Goal: Task Accomplishment & Management: Complete application form

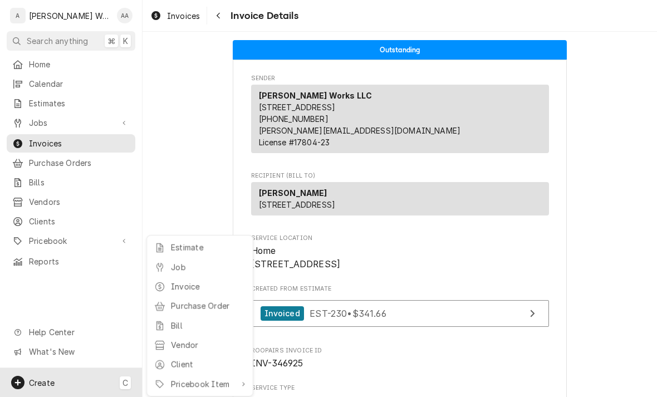
scroll to position [302, 0]
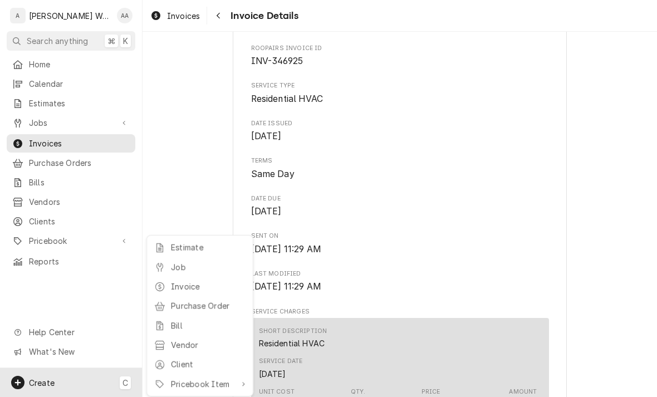
click at [180, 266] on div "Job" at bounding box center [208, 267] width 75 height 12
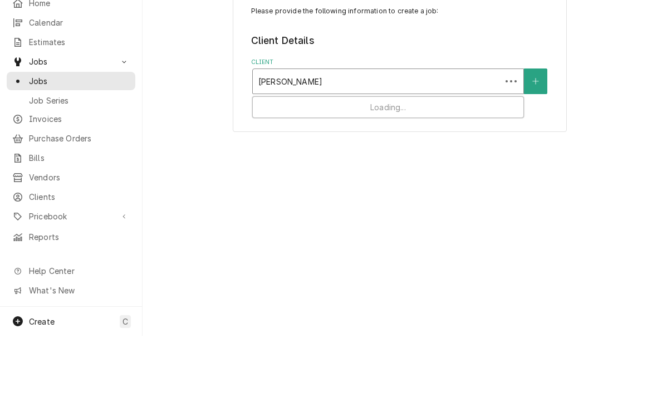
type input "[PERSON_NAME]"
click at [538, 140] on icon "Create New Client" at bounding box center [535, 143] width 6 height 6
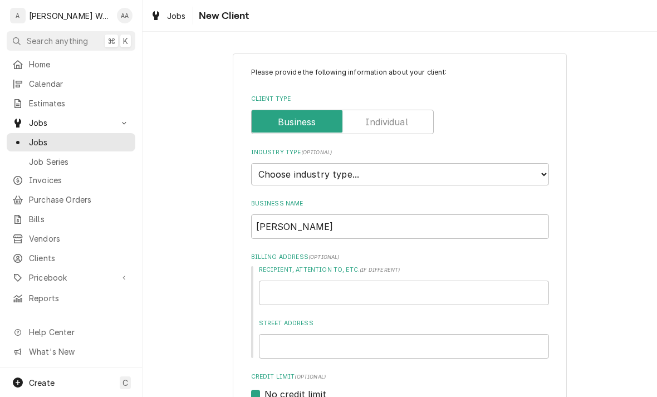
click at [425, 124] on input "Client Type" at bounding box center [342, 122] width 173 height 24
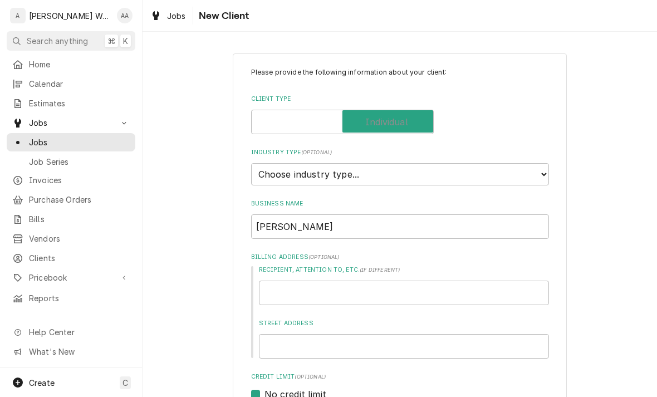
checkbox input "true"
type textarea "x"
click at [486, 154] on label "Industry Type ( optional )" at bounding box center [400, 152] width 298 height 9
click at [486, 163] on select "Choose industry type... Residential Commercial Industrial Government" at bounding box center [400, 174] width 298 height 22
select select "1"
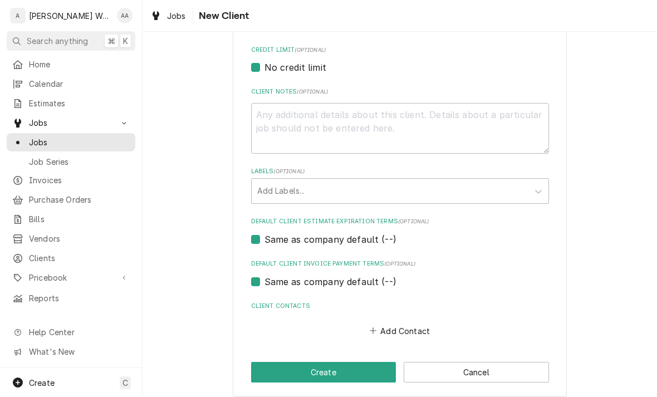
scroll to position [326, 0]
click at [394, 326] on button "Add Contact" at bounding box center [399, 331] width 64 height 16
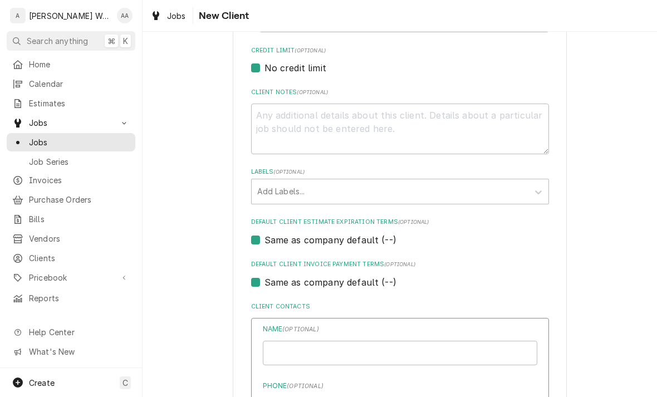
type textarea "x"
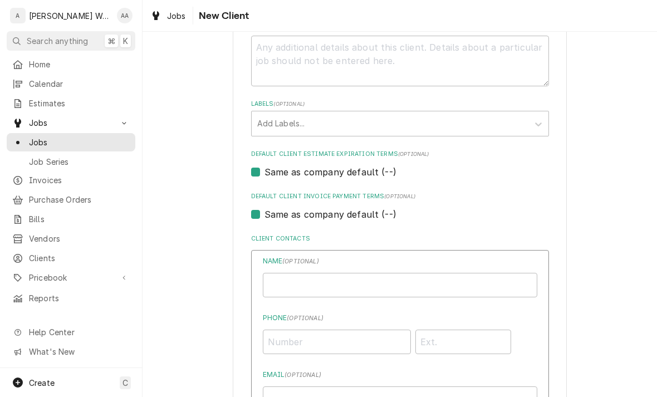
scroll to position [421, 0]
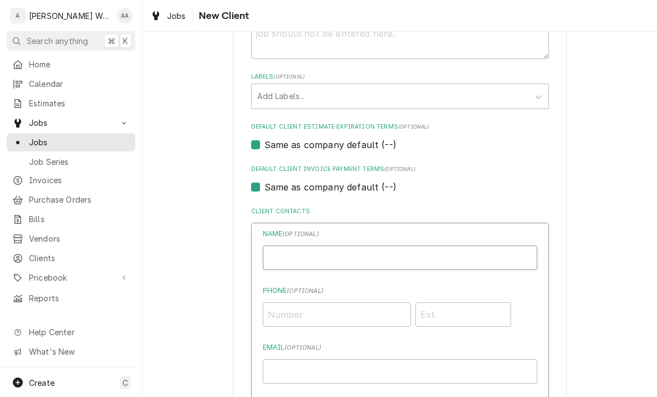
click at [291, 255] on input "Individual Name" at bounding box center [400, 257] width 274 height 24
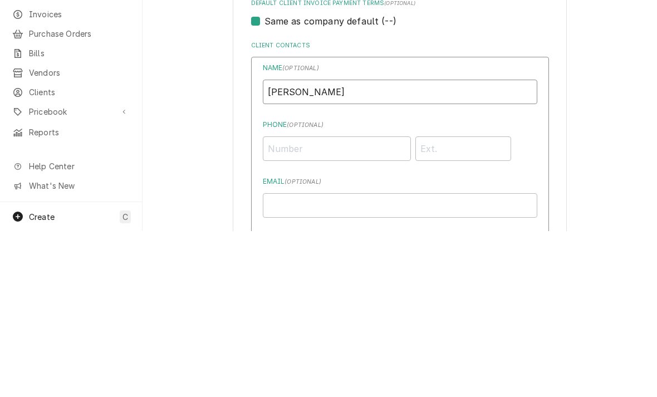
type input "Matthew"
click at [306, 302] on input "Phone ( optional )" at bounding box center [337, 314] width 148 height 24
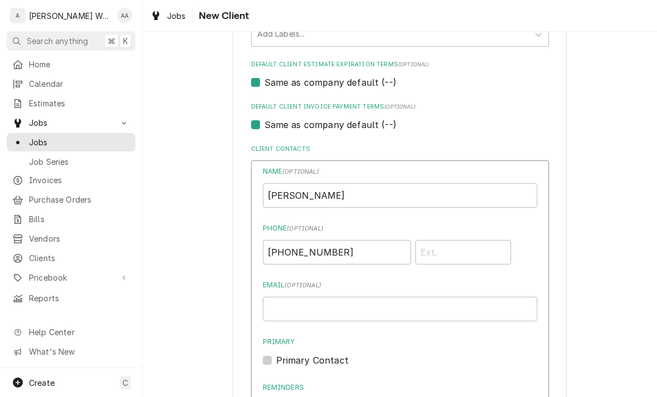
scroll to position [539, 0]
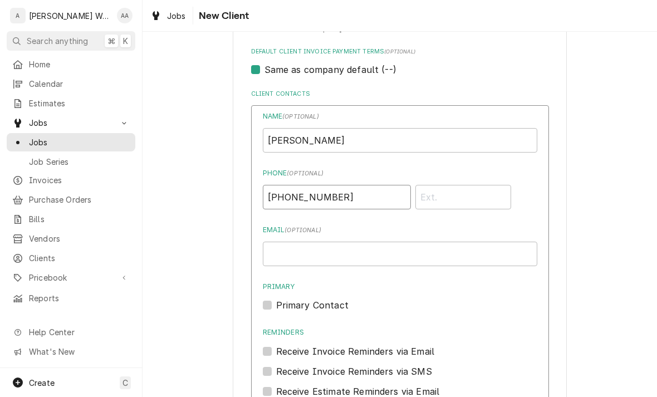
type input "(402) 580-6390"
click at [280, 298] on label "Primary Contact" at bounding box center [312, 304] width 72 height 13
click at [280, 298] on input "Primary" at bounding box center [413, 310] width 274 height 24
checkbox input "true"
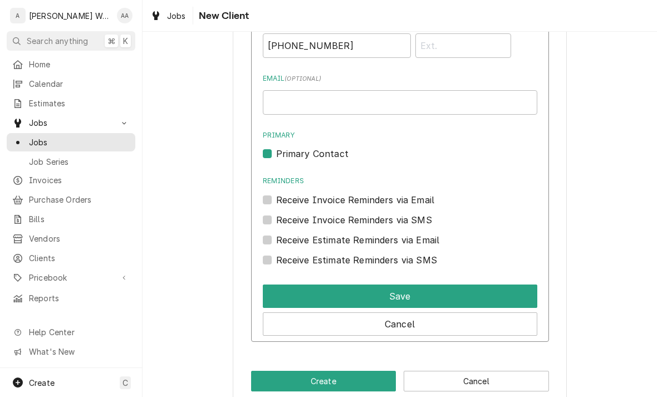
click at [281, 289] on button "Save" at bounding box center [400, 295] width 274 height 23
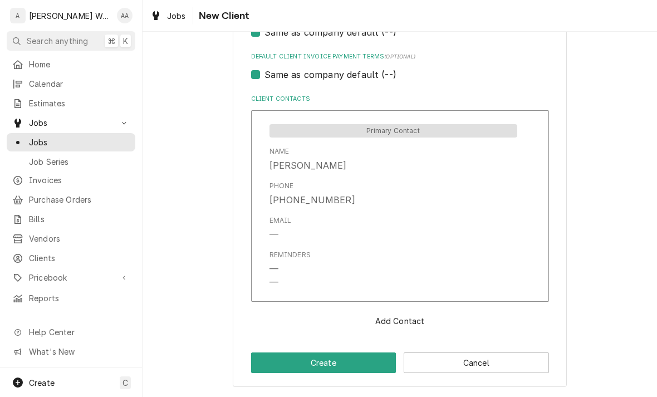
scroll to position [524, 0]
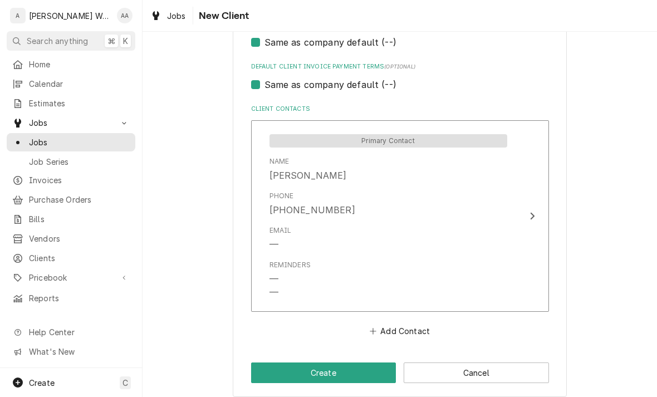
click at [266, 368] on button "Create" at bounding box center [323, 372] width 145 height 21
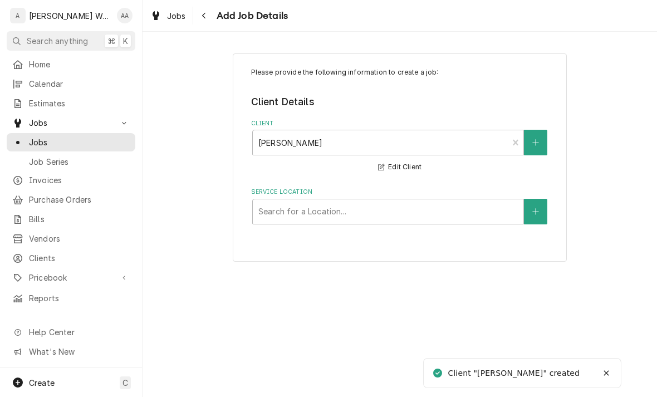
click at [531, 215] on button "Service Location" at bounding box center [535, 212] width 23 height 26
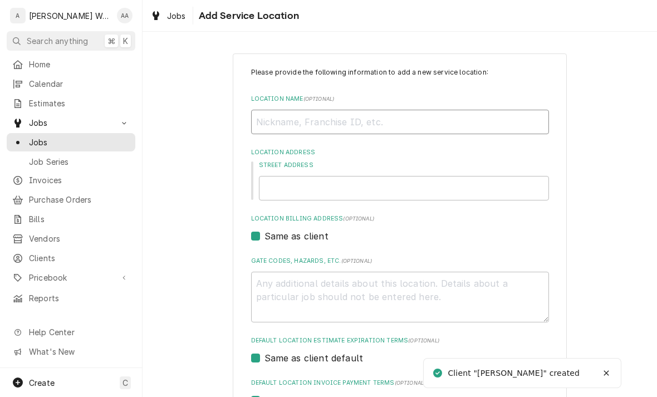
click at [297, 130] on input "Location Name ( optional )" at bounding box center [400, 122] width 298 height 24
type textarea "x"
type input "Ho"
type textarea "x"
type input "Hom"
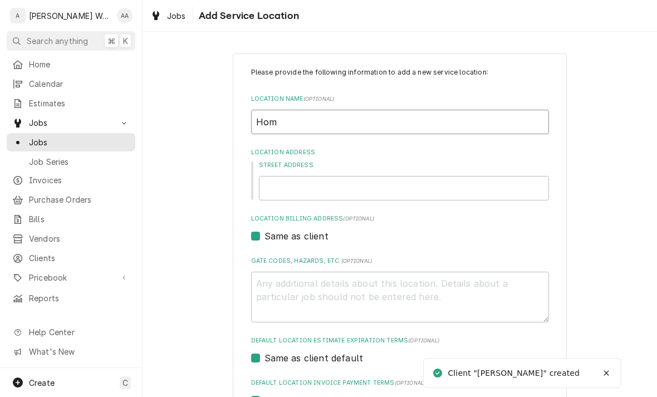
type textarea "x"
type input "Home"
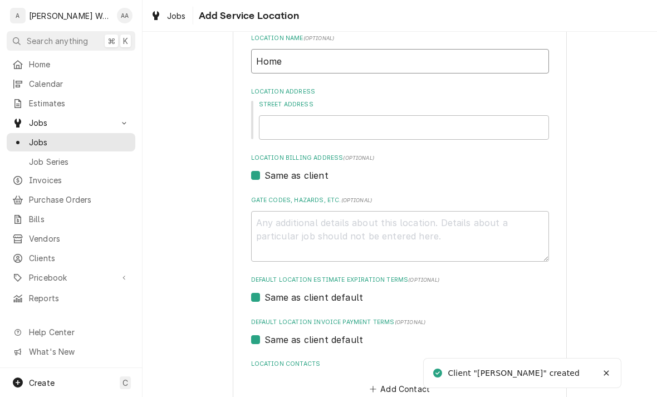
type textarea "x"
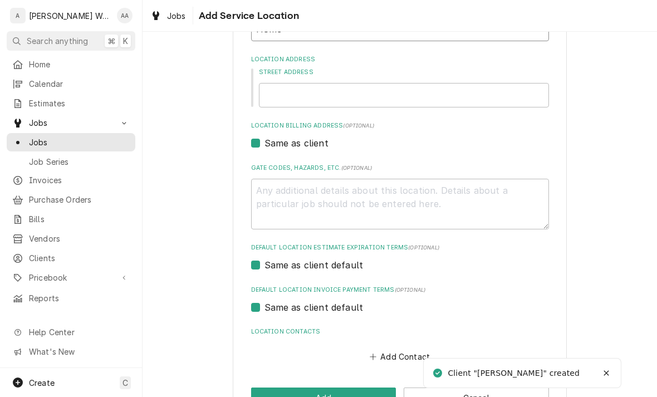
scroll to position [94, 0]
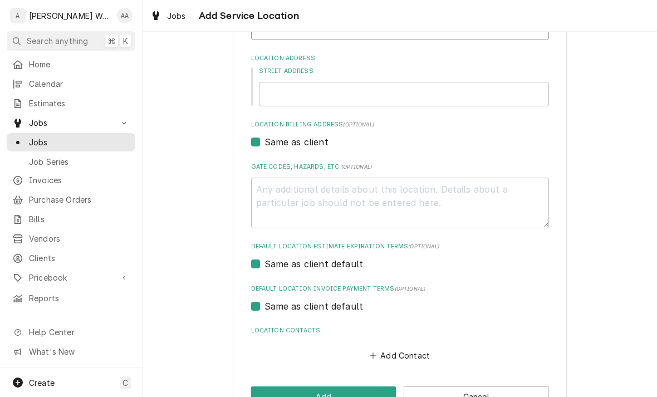
type input "Home"
click at [281, 101] on input "Street Address" at bounding box center [404, 94] width 290 height 24
type textarea "x"
type input "1"
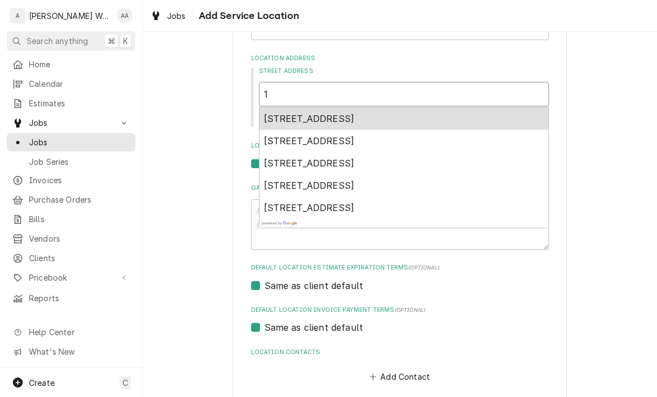
type textarea "x"
type input "10"
type textarea "x"
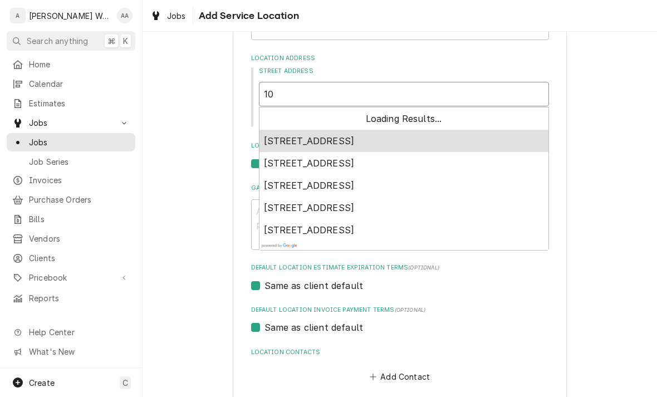
type input "101"
type textarea "x"
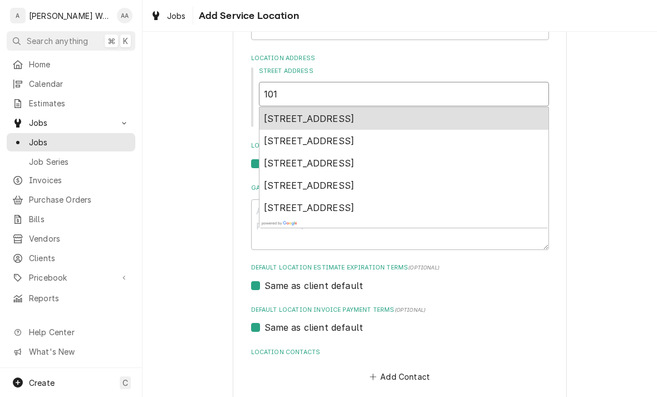
type input "1011"
type textarea "x"
type input "1011"
type textarea "x"
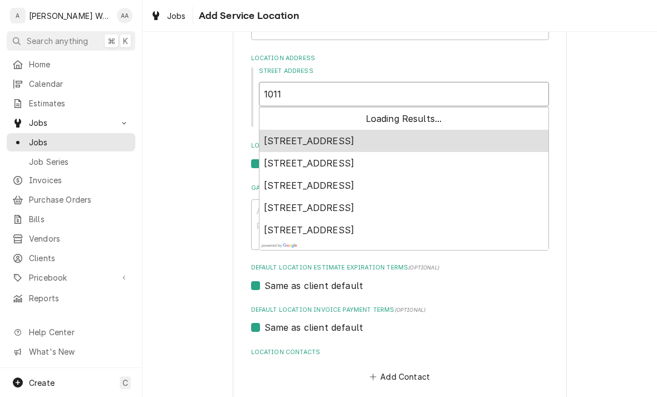
type input "1011 s"
type textarea "x"
type input "1011 s"
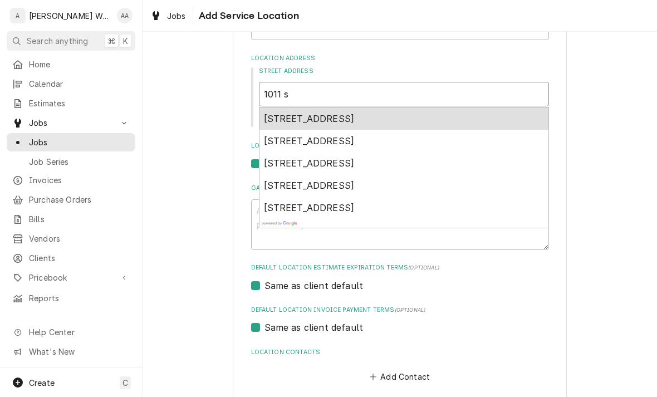
type textarea "x"
type input "1011 s 1"
type textarea "x"
type input "1011 s 15"
type textarea "x"
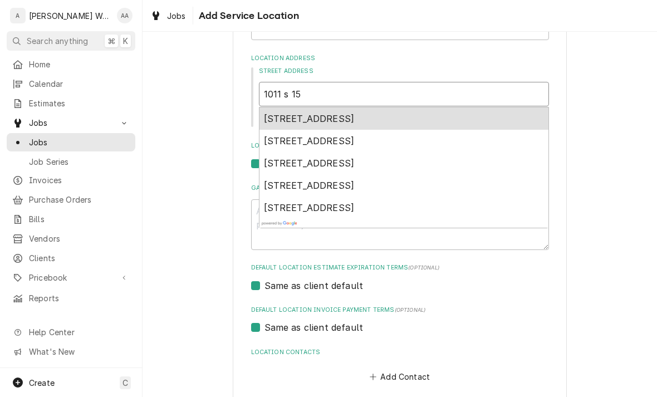
type input "1011 s 159"
click at [287, 115] on span "1011 S 159th Ave, Omaha, NE, USA" at bounding box center [309, 118] width 91 height 11
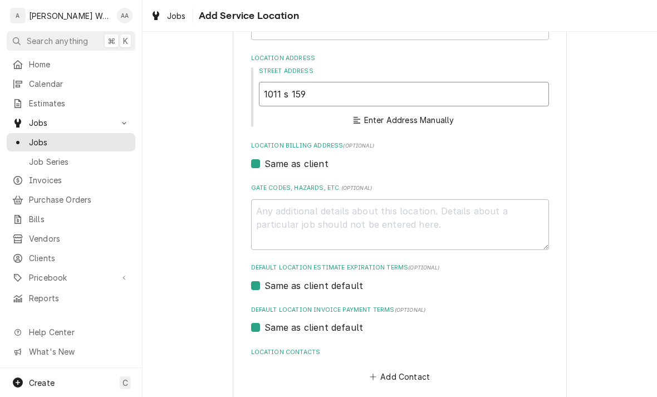
type textarea "x"
type input "1011 S 159th Ave"
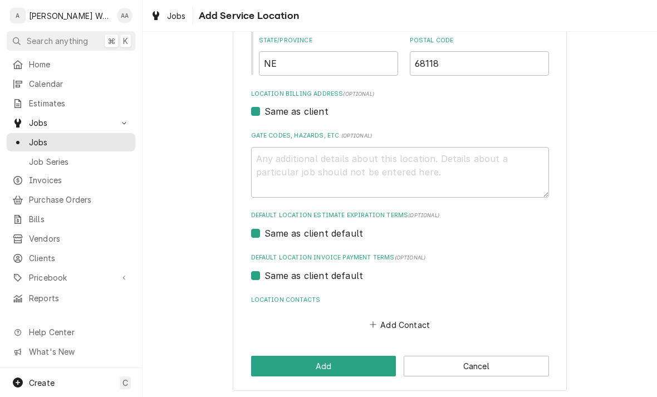
scroll to position [284, 0]
click at [337, 362] on button "Add" at bounding box center [323, 366] width 145 height 21
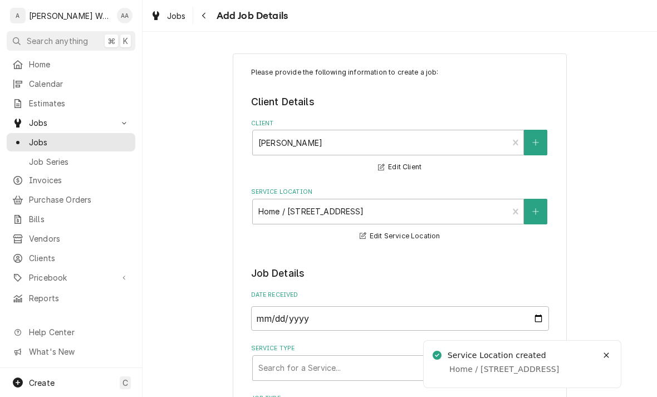
type textarea "x"
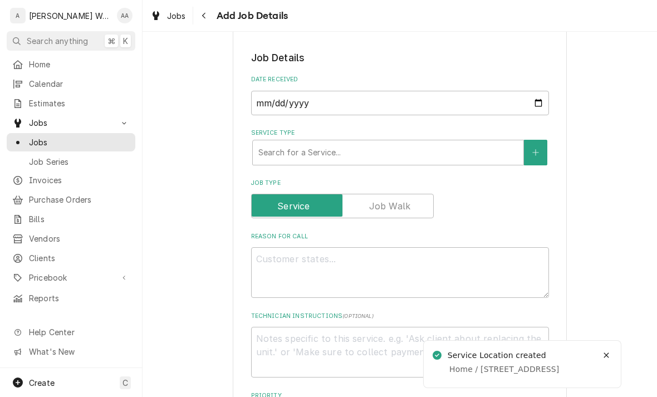
scroll to position [248, 0]
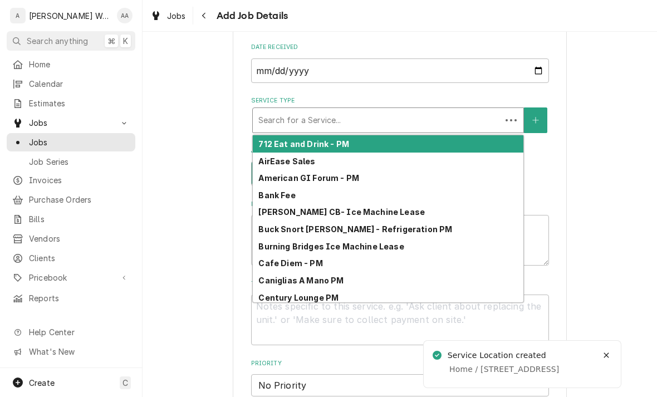
type input "r"
type textarea "x"
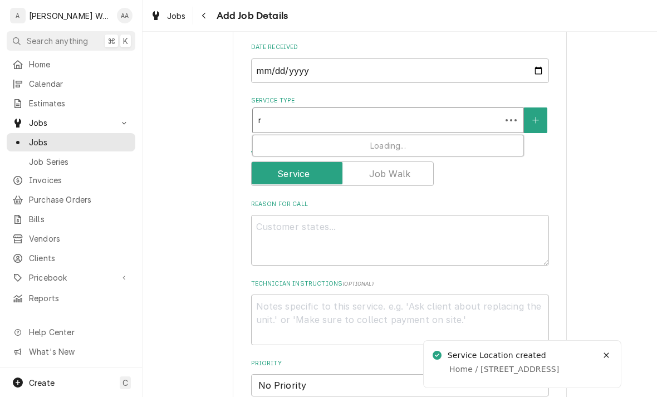
type input "re"
type textarea "x"
type input "res"
type textarea "x"
type input "resi"
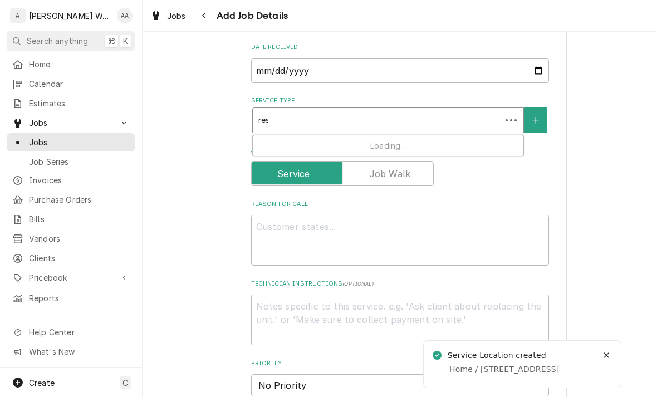
type textarea "x"
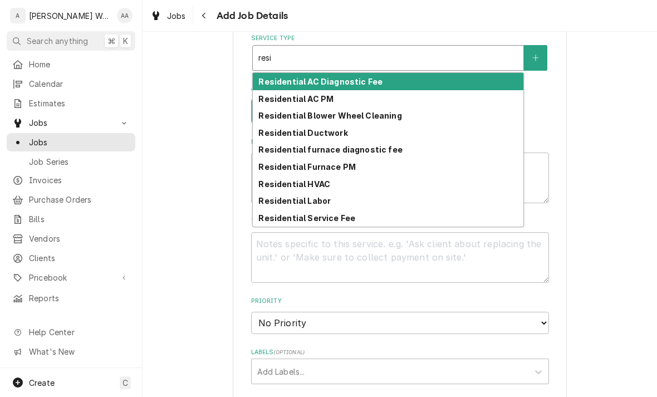
scroll to position [322, 0]
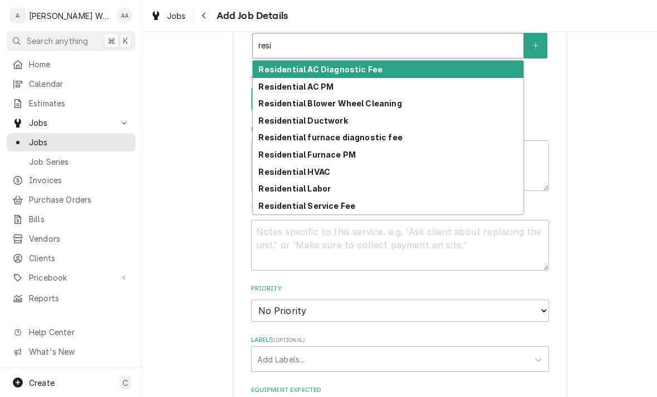
click at [269, 70] on strong "Residential AC Diagnostic Fee" at bounding box center [320, 69] width 124 height 9
type input "resi"
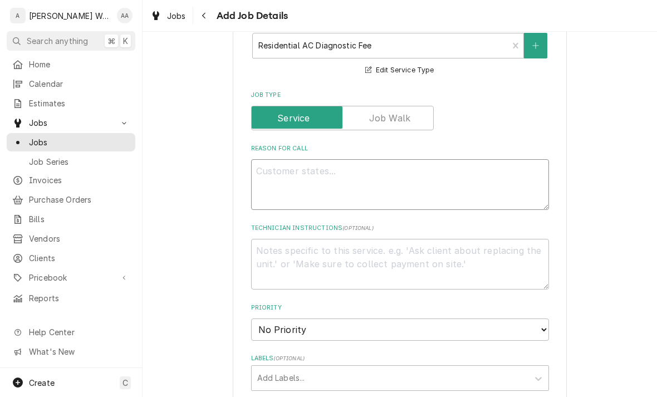
click at [269, 189] on textarea "Reason For Call" at bounding box center [400, 184] width 298 height 51
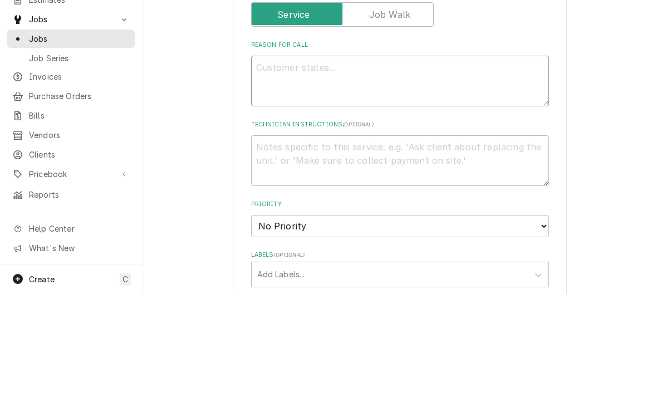
type textarea "x"
type textarea "Un"
type textarea "x"
type textarea "Uni"
type textarea "x"
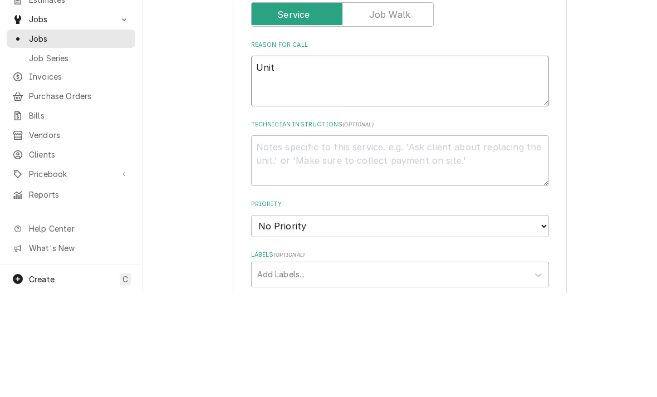
type textarea "Unit"
type textarea "x"
type textarea "Unit n"
type textarea "x"
type textarea "Unit no"
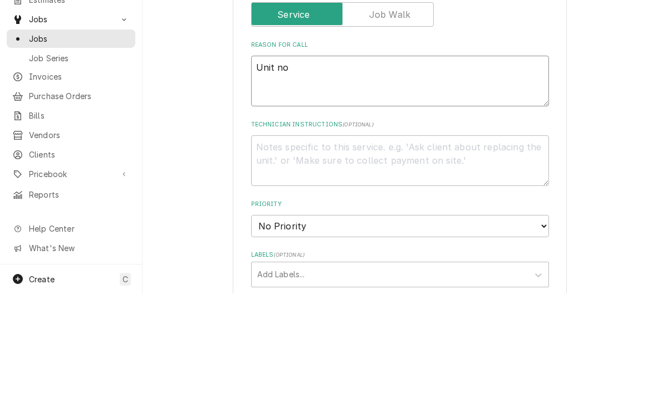
type textarea "x"
type textarea "Unit not"
type textarea "x"
type textarea "Unit not w"
type textarea "x"
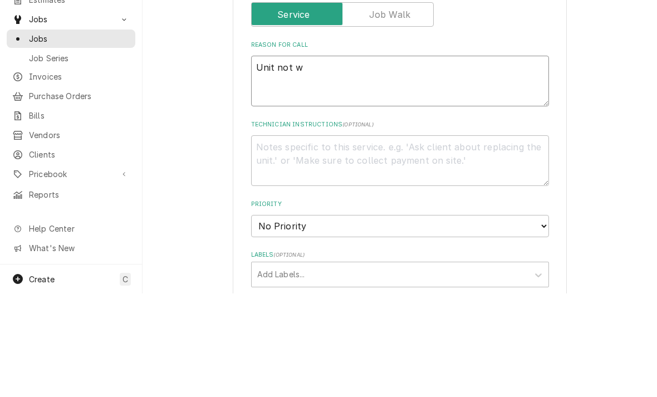
type textarea "Unit not wo"
type textarea "x"
type textarea "Unit not work"
type textarea "x"
type textarea "Unit not workin"
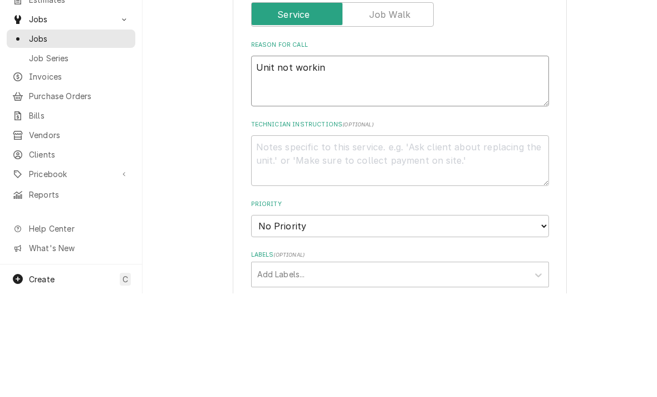
type textarea "x"
type textarea "Unit not working"
type textarea "x"
type textarea "Unit not working"
type textarea "x"
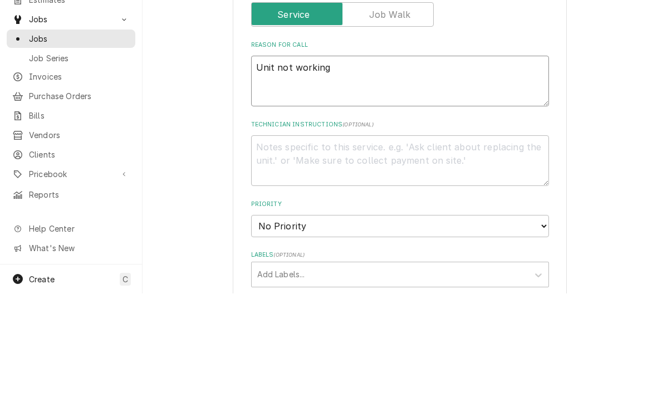
type textarea "Unit not working -"
type textarea "x"
type textarea "Unit not working -"
type textarea "x"
type textarea "Unit not working - o"
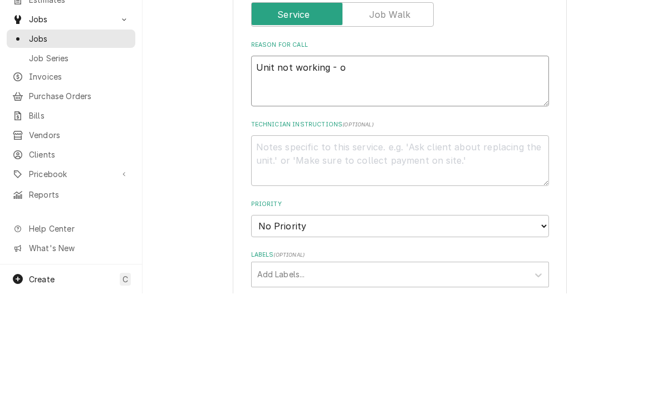
type textarea "x"
type textarea "Unit not working - ou"
type textarea "x"
type textarea "Unit not working - out"
type textarea "x"
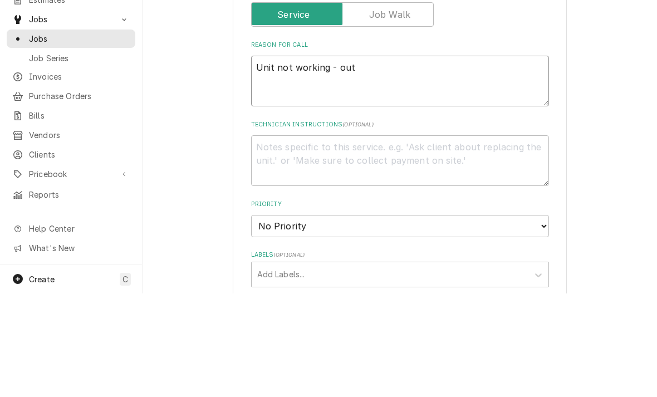
type textarea "Unit not working - outd"
type textarea "x"
type textarea "Unit not working - outdo"
type textarea "x"
type textarea "Unit not working - outdoor"
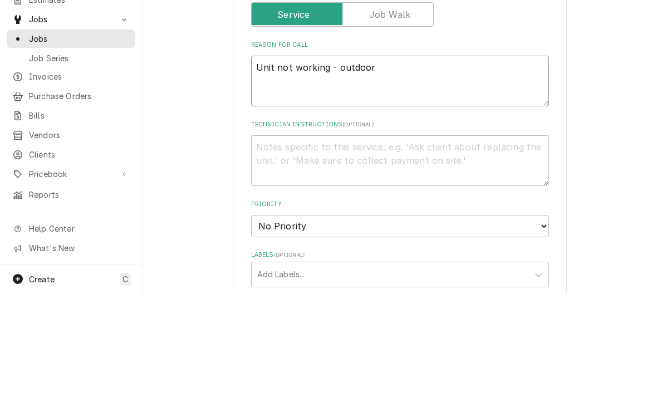
type textarea "x"
type textarea "Unit not working - outdoor"
type textarea "x"
type textarea "Unit not working - outdoor u"
type textarea "x"
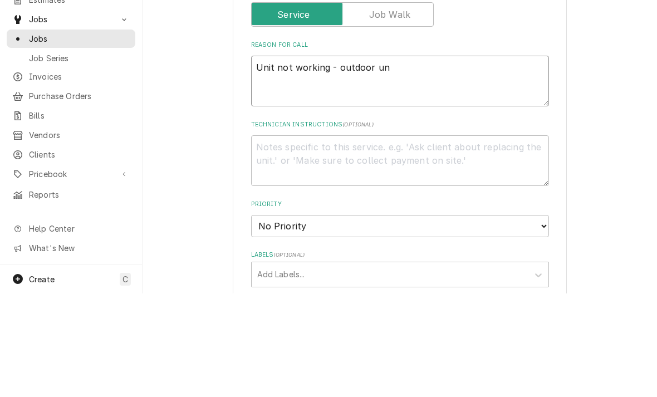
type textarea "Unit not working - outdoor uni"
type textarea "x"
type textarea "Unit not working - outdoor unit"
type textarea "x"
type textarea "Unit not working - outdoor unit"
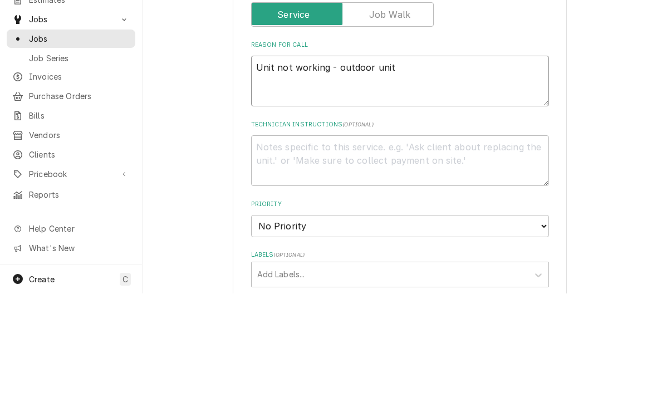
type textarea "x"
type textarea "Unit not working - outdoor unit i"
type textarea "x"
type textarea "Unit not working - outdoor unit is"
type textarea "x"
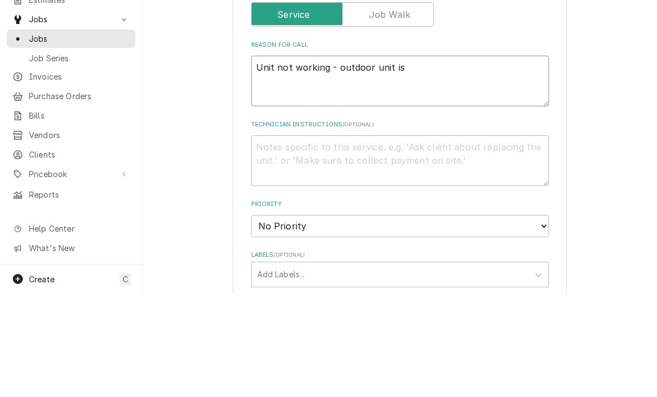
type textarea "Unit not working - outdoor unit is r"
type textarea "x"
type textarea "Unit not working - outdoor unit is run"
type textarea "x"
type textarea "Unit not working - outdoor unit is runn"
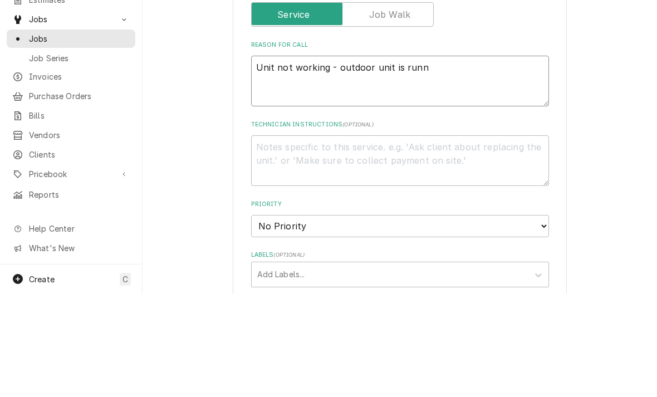
type textarea "x"
type textarea "Unit not working - outdoor unit is runni"
type textarea "x"
type textarea "Unit not working - outdoor unit is runnin"
type textarea "x"
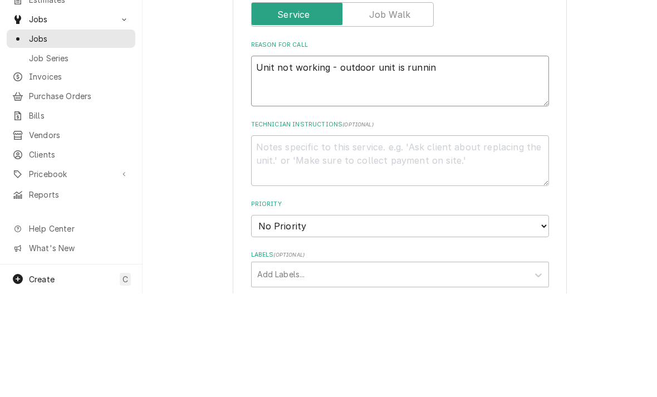
type textarea "Unit not working - outdoor unit is running"
type textarea "x"
type textarea "Unit not working - outdoor unit is running"
type textarea "x"
type textarea "Unit not working - outdoor unit is running b"
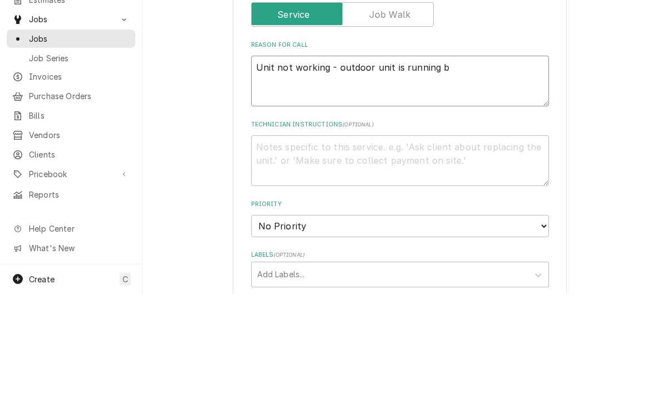
type textarea "x"
type textarea "Unit not working - outdoor unit is running bu"
type textarea "x"
type textarea "Unit not working - outdoor unit is running but"
type textarea "x"
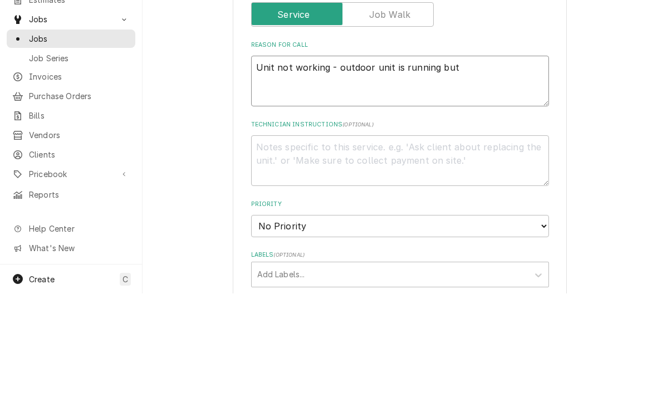
type textarea "Unit not working - outdoor unit is running but"
type textarea "x"
type textarea "Unit not working - outdoor unit is running but n"
type textarea "x"
type textarea "Unit not working - outdoor unit is running but no"
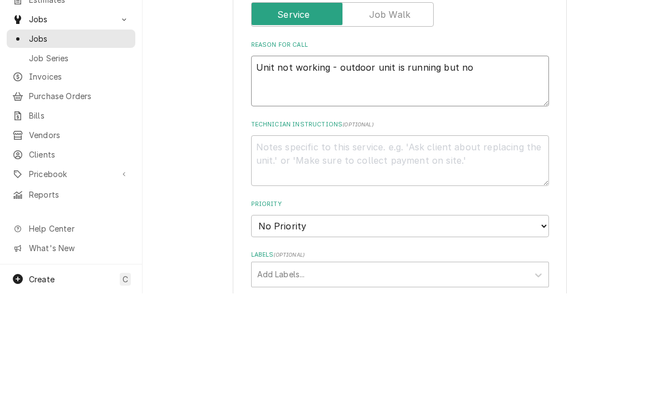
type textarea "x"
type textarea "Unit not working - outdoor unit is running but no"
type textarea "x"
type textarea "Unit not working - outdoor unit is running but no te"
type textarea "x"
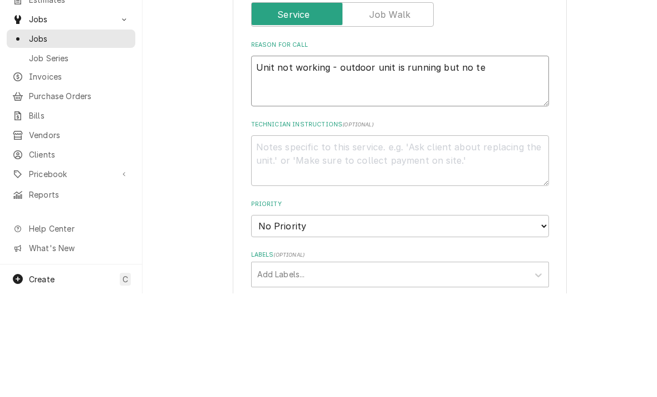
type textarea "Unit not working - outdoor unit is running but no tem"
type textarea "x"
type textarea "Unit not working - outdoor unit is running but no temp"
type textarea "x"
type textarea "Unit not working - outdoor unit is running but no temps"
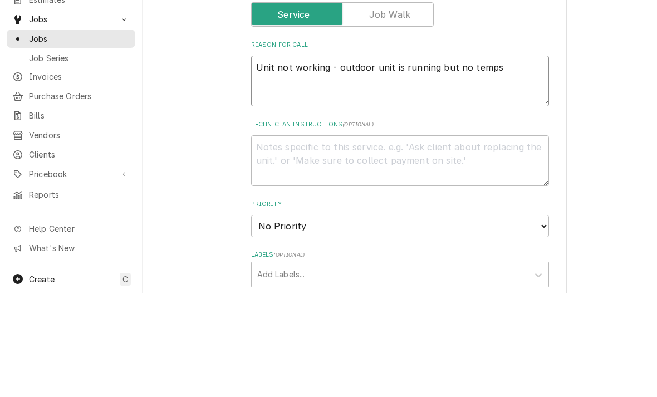
type textarea "x"
type textarea "Unit not working - outdoor unit is running but no temps o"
type textarea "x"
type textarea "Unit not working - outdoor unit is running but no temps on"
type textarea "x"
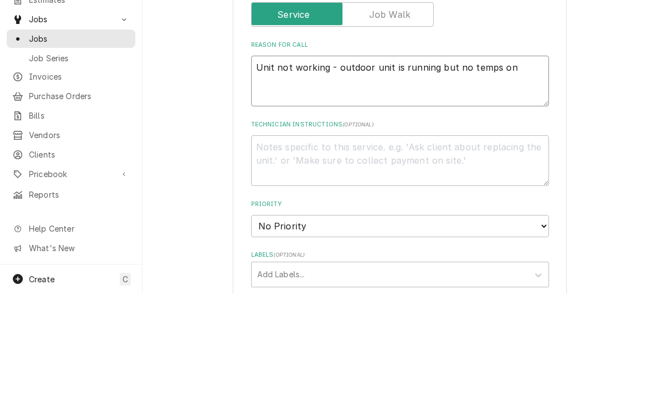
type textarea "Unit not working - outdoor unit is running but no temps on"
type textarea "x"
type textarea "Unit not working - outdoor unit is running but no temps on r"
type textarea "x"
type textarea "Unit not working - outdoor unit is running but no temps on re"
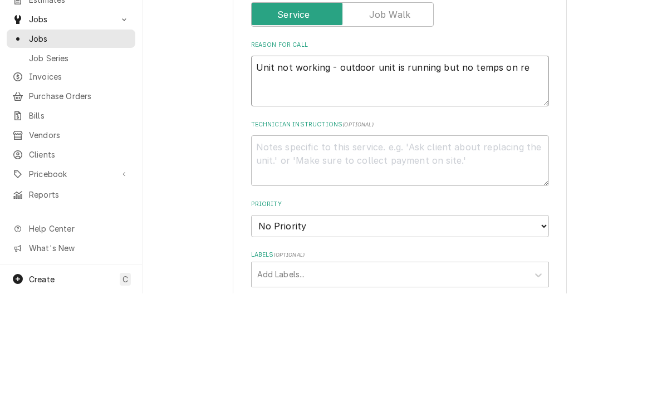
type textarea "x"
type textarea "Unit not working - outdoor unit is running but no temps on refe"
type textarea "x"
type textarea "Unit not working - outdoor unit is running but no temps on refer"
type textarea "x"
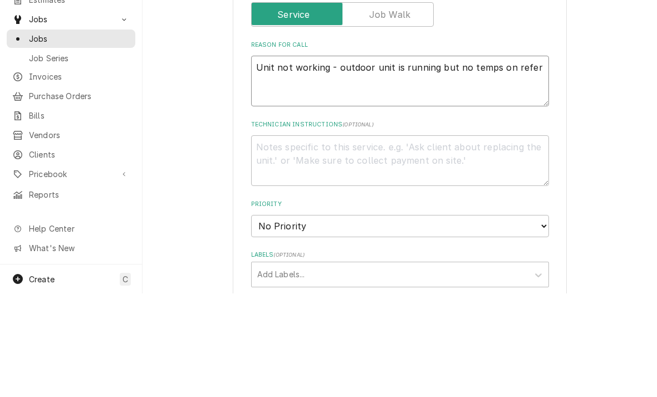
type textarea "Unit not working - outdoor unit is running but no temps on refer"
type textarea "x"
type textarea "Unit not working - outdoor unit is running but no temps on refer l"
type textarea "x"
type textarea "Unit not working - outdoor unit is running but no temps on refer li"
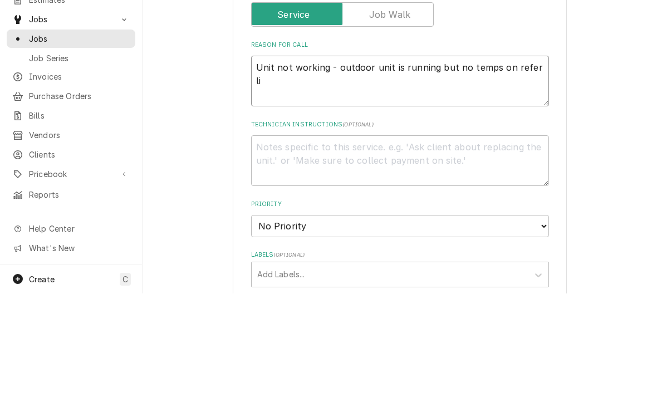
type textarea "x"
type textarea "Unit not working - outdoor unit is running but no temps on refer lin"
type textarea "x"
type textarea "Unit not working - outdoor unit is running but no temps on refer line"
type textarea "x"
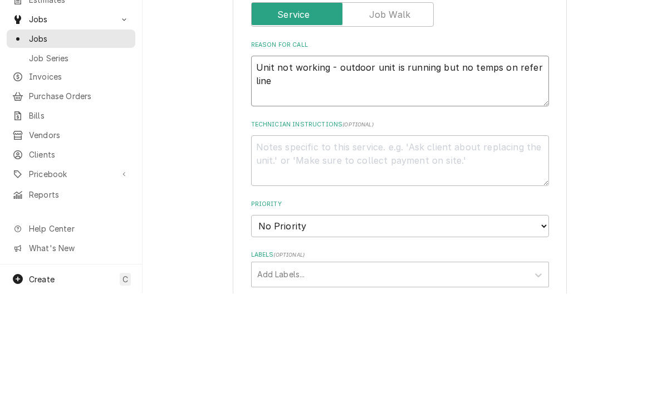
type textarea "Unit not working - outdoor unit is running but no temps on refer lines"
type textarea "x"
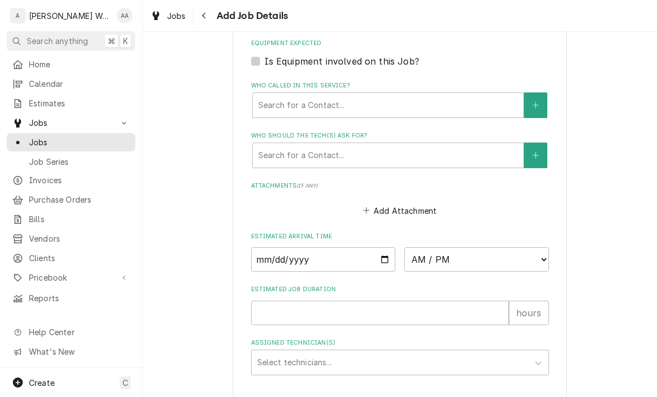
scroll to position [705, 0]
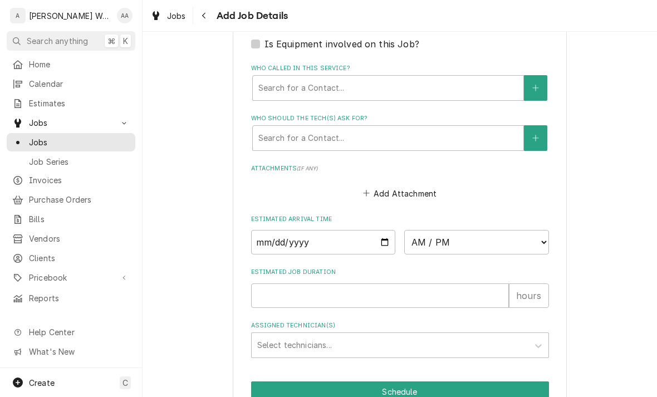
type textarea "Unit not working - outdoor unit is running but no temps on refer lines"
click at [273, 239] on input "Date" at bounding box center [323, 242] width 145 height 24
type input "2025-09-11"
type textarea "x"
click at [434, 235] on select "AM / PM 6:00 AM 6:15 AM 6:30 AM 6:45 AM 7:00 AM 7:15 AM 7:30 AM 7:45 AM 8:00 AM…" at bounding box center [476, 242] width 145 height 24
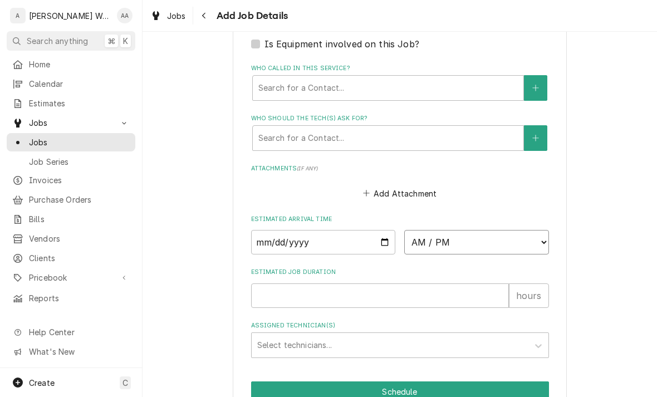
select select "10:00:00"
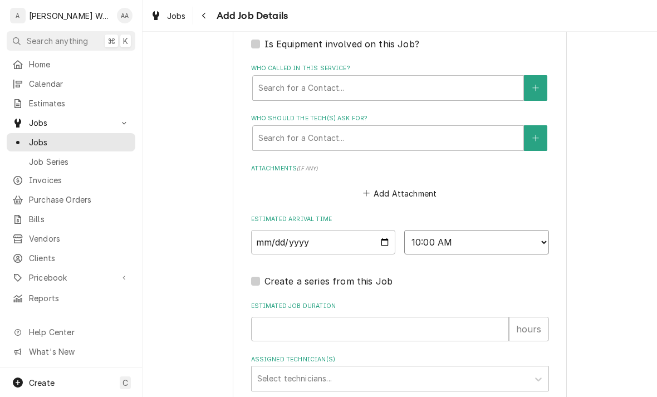
type textarea "x"
click at [268, 317] on input "Estimated Job Duration" at bounding box center [380, 329] width 258 height 24
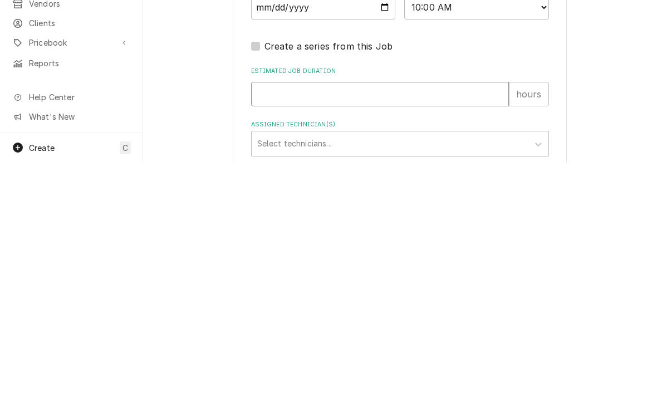
type input "1"
type textarea "x"
type input "1"
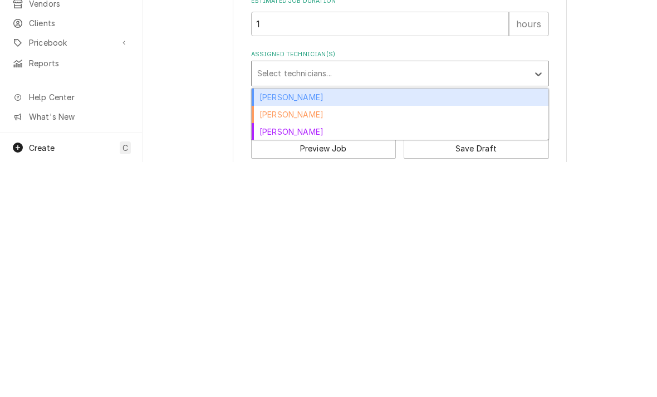
scroll to position [778, 0]
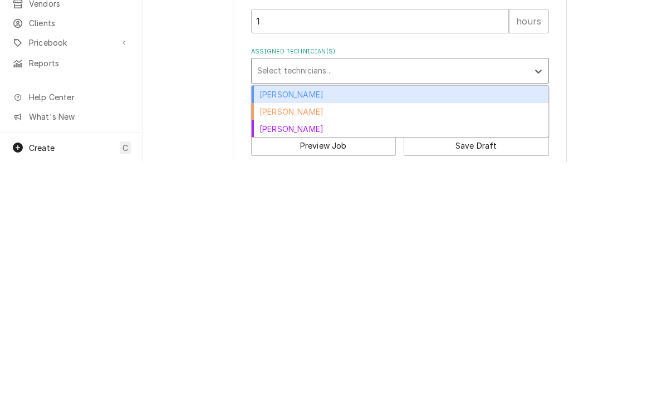
click at [269, 321] on div "Aaron Anderson" at bounding box center [400, 329] width 297 height 17
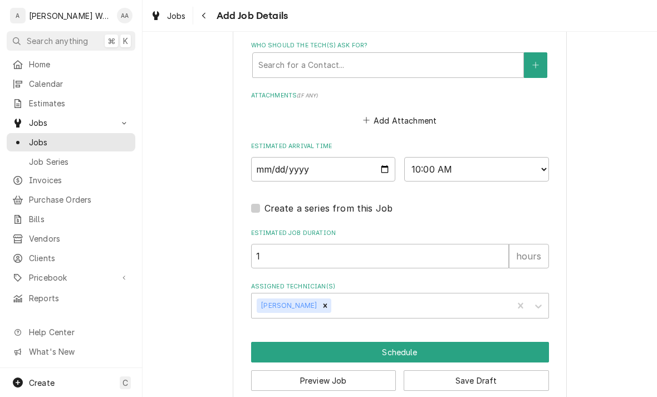
click at [288, 344] on button "Schedule" at bounding box center [400, 352] width 298 height 21
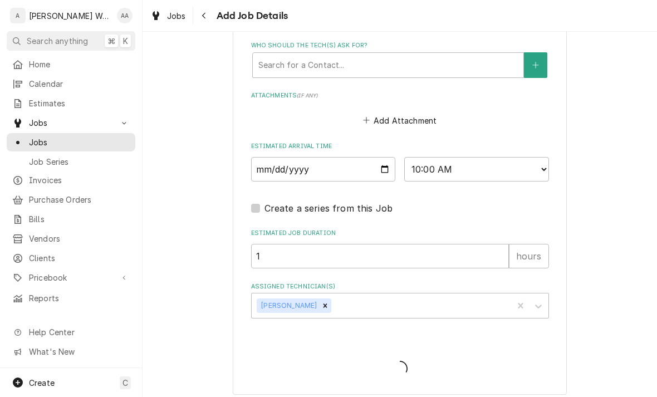
type textarea "x"
